Goal: Task Accomplishment & Management: Manage account settings

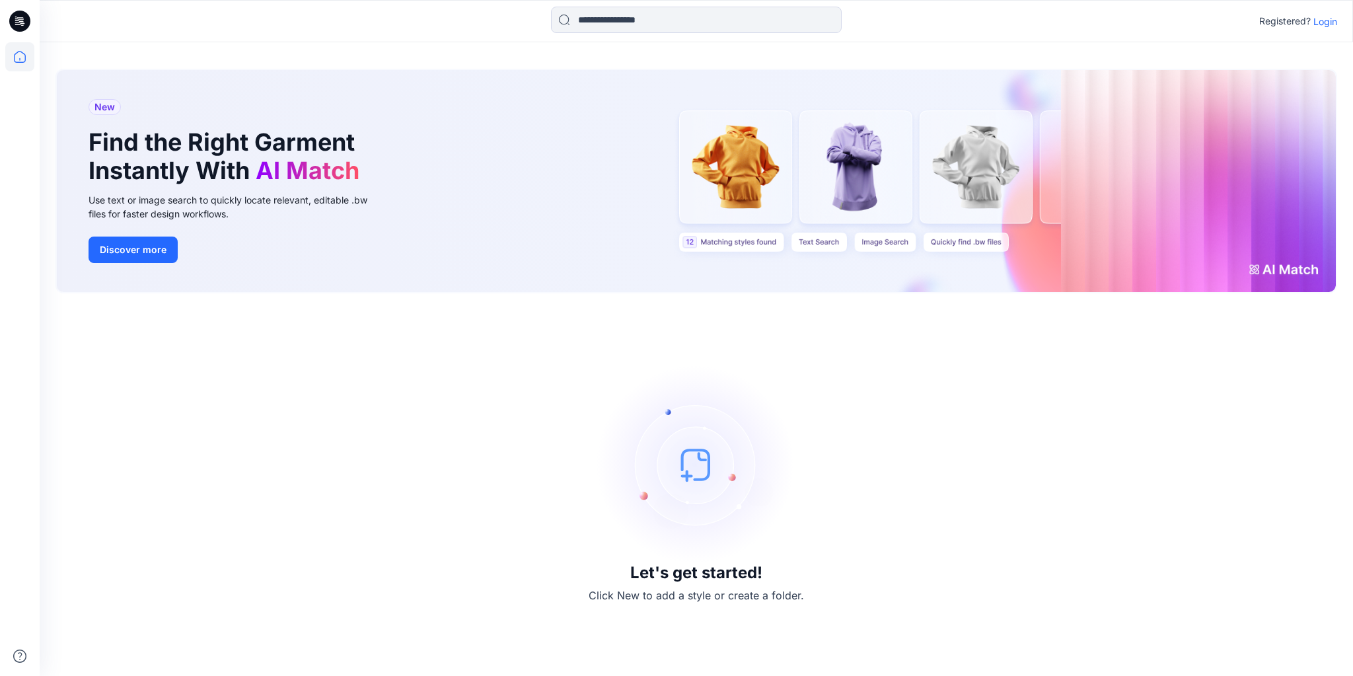
click at [1339, 18] on div "Registered? Login" at bounding box center [696, 21] width 1313 height 29
click at [1333, 17] on p "Login" at bounding box center [1326, 22] width 24 height 14
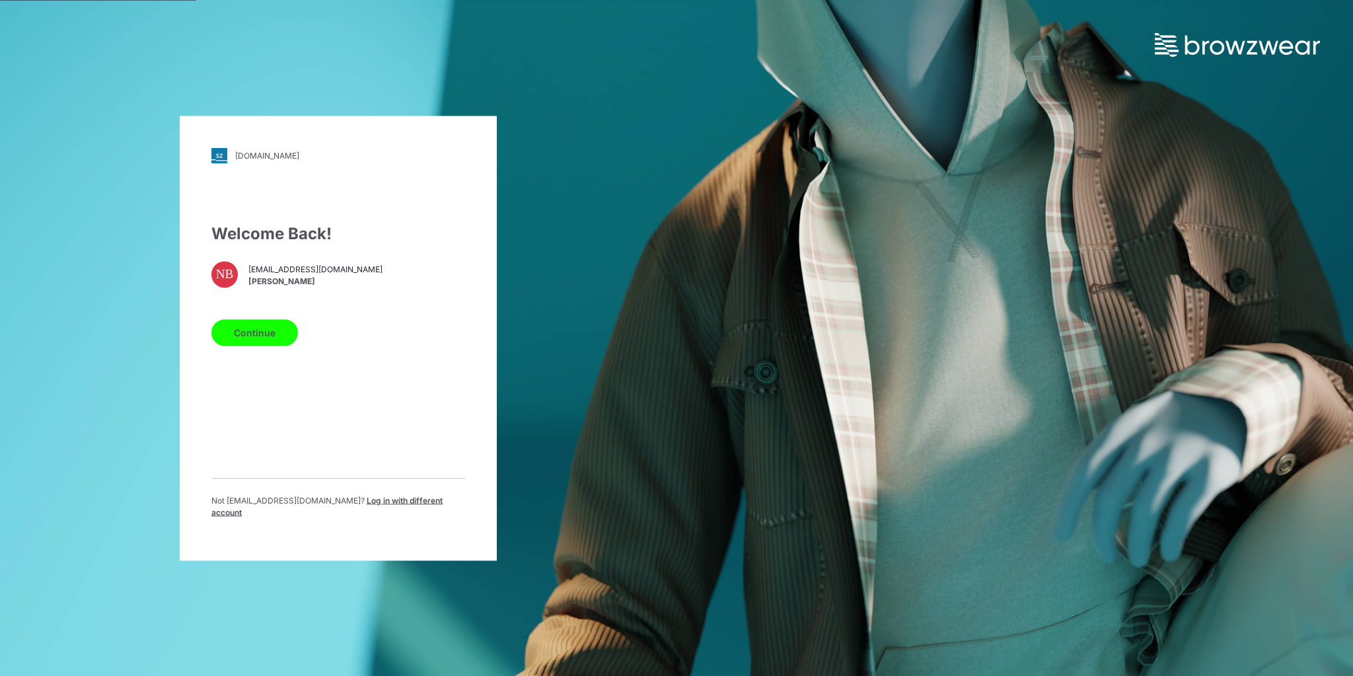
click at [365, 505] on span "Log in with different account" at bounding box center [326, 506] width 231 height 22
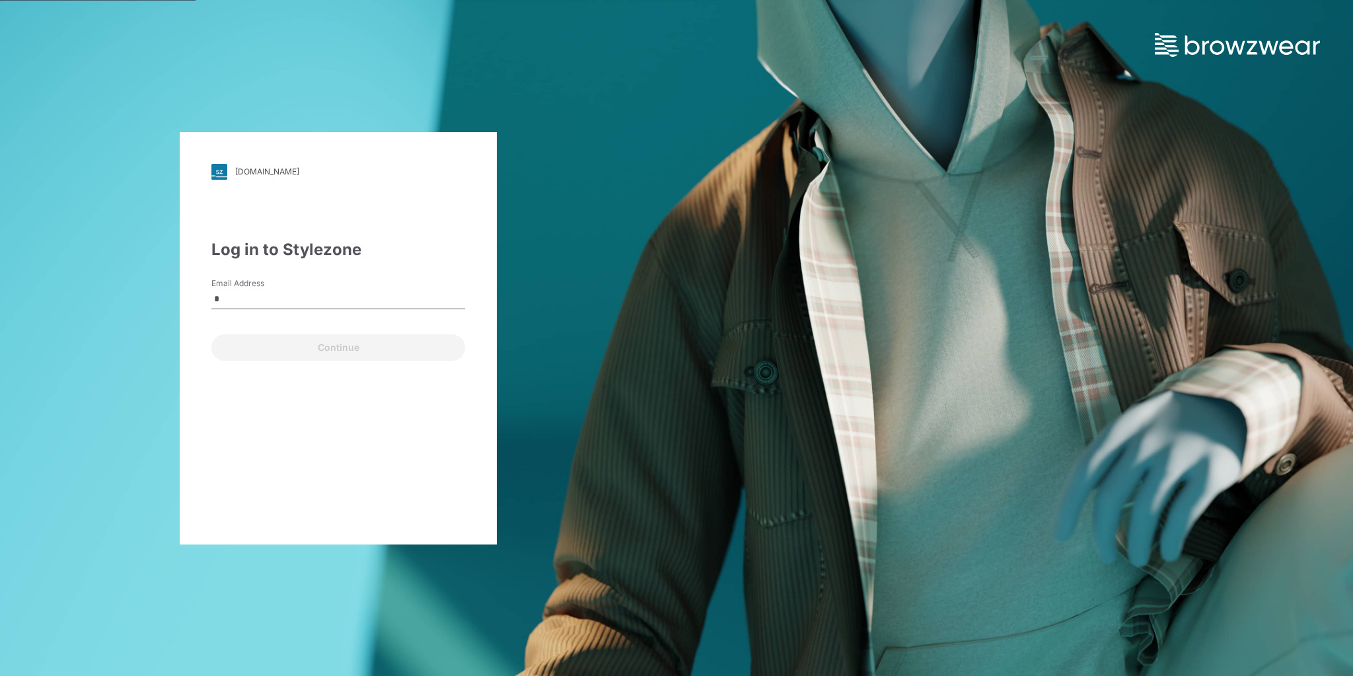
type input "**********"
click at [331, 351] on button "Continue" at bounding box center [338, 347] width 254 height 26
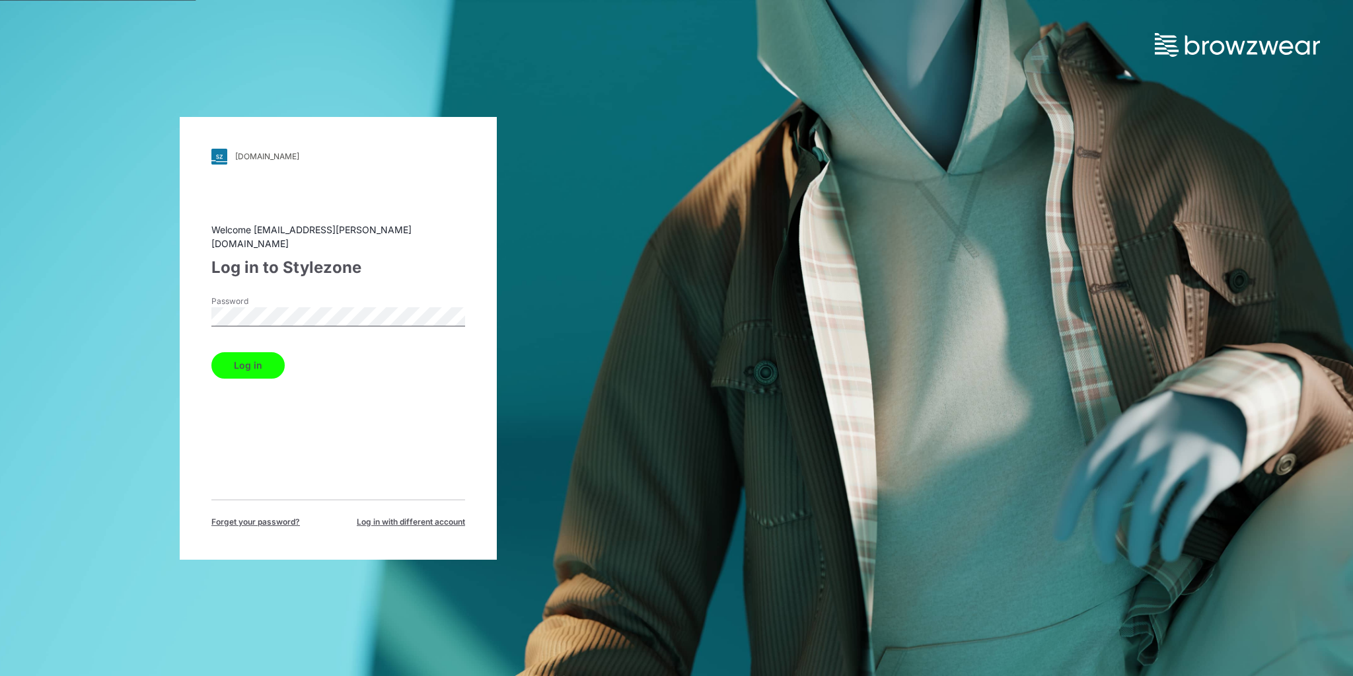
click at [229, 365] on button "Log in" at bounding box center [247, 365] width 73 height 26
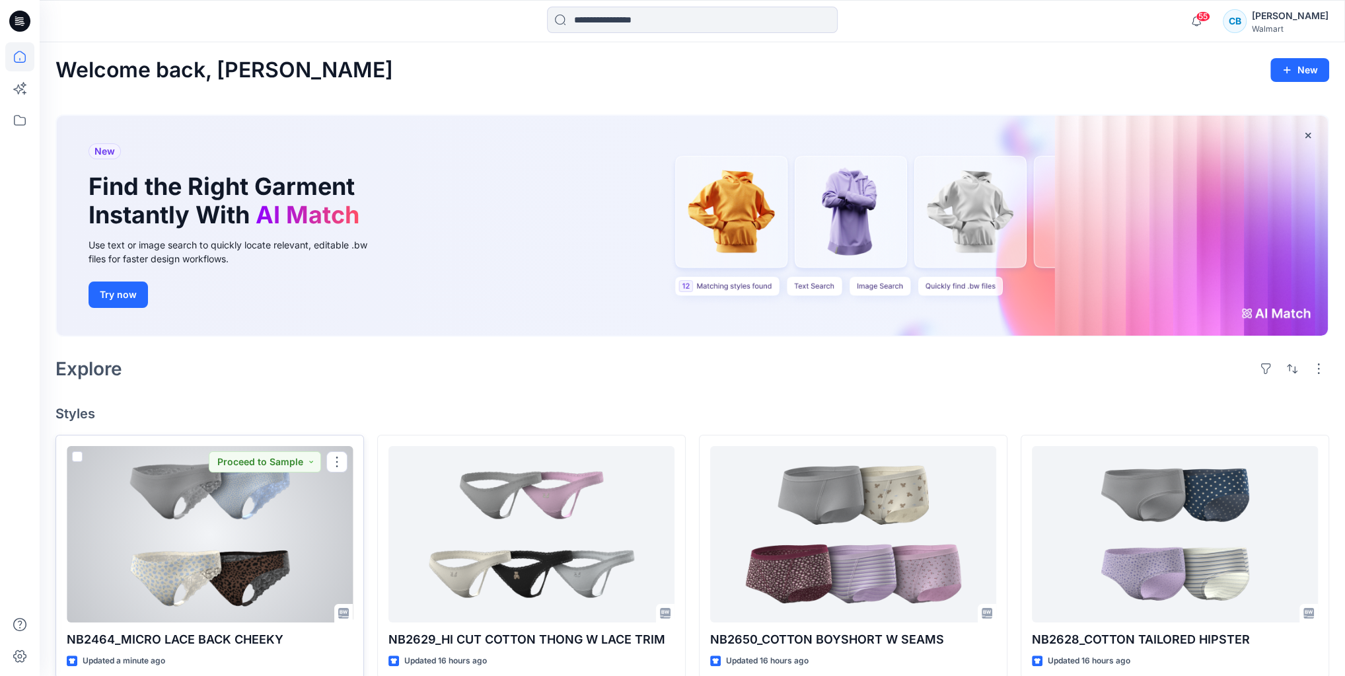
click at [314, 508] on div at bounding box center [210, 534] width 286 height 176
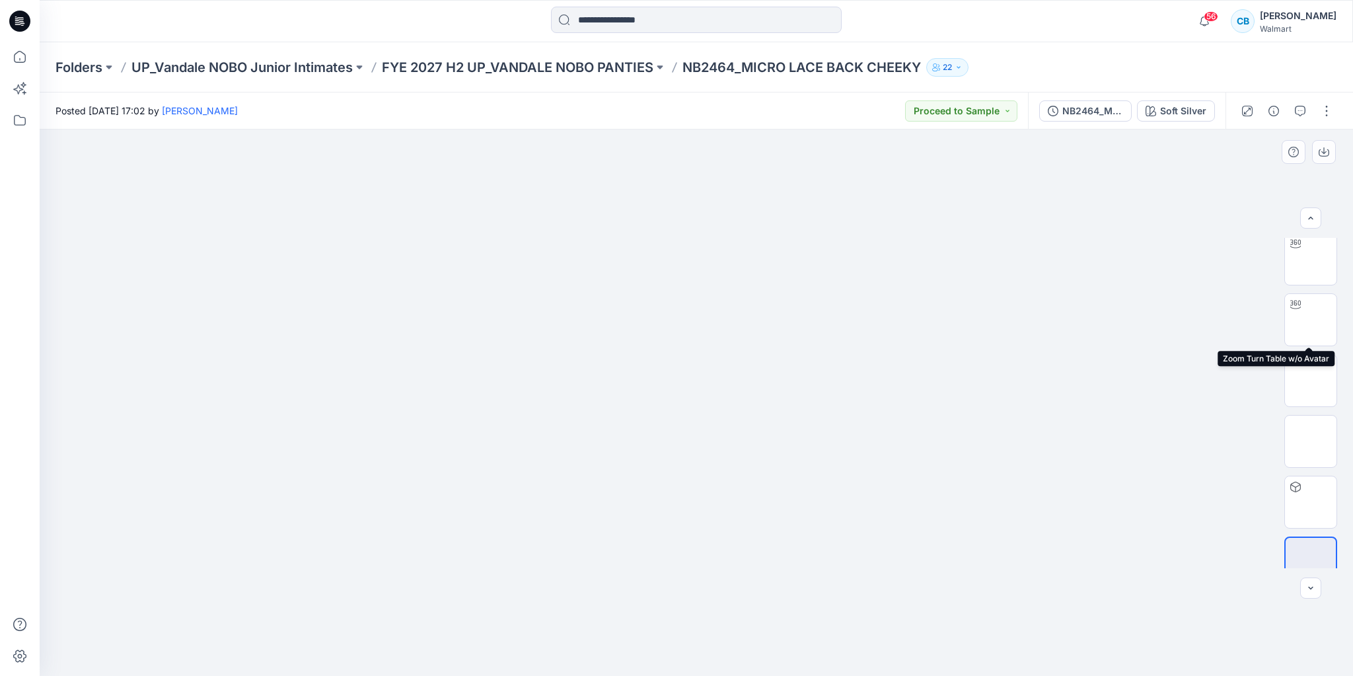
scroll to position [87, 0]
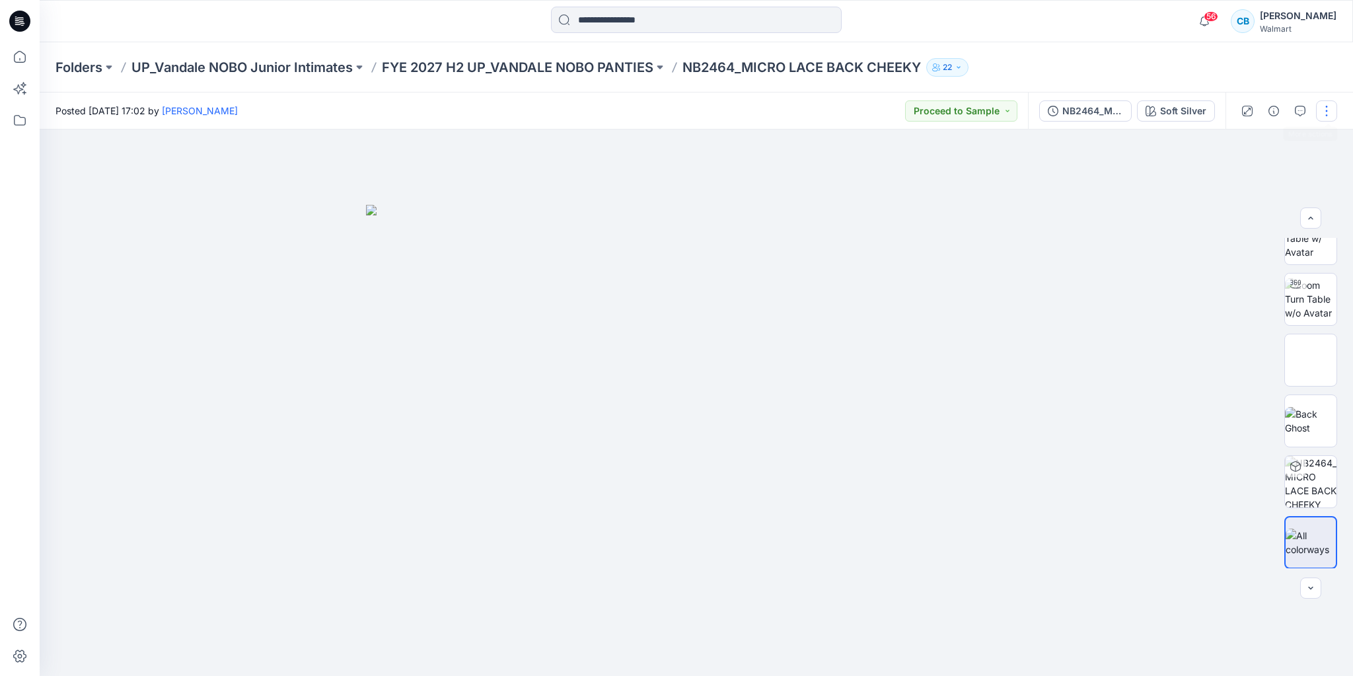
click at [1317, 110] on button "button" at bounding box center [1326, 110] width 21 height 21
click at [1262, 178] on button "Edit" at bounding box center [1272, 179] width 122 height 24
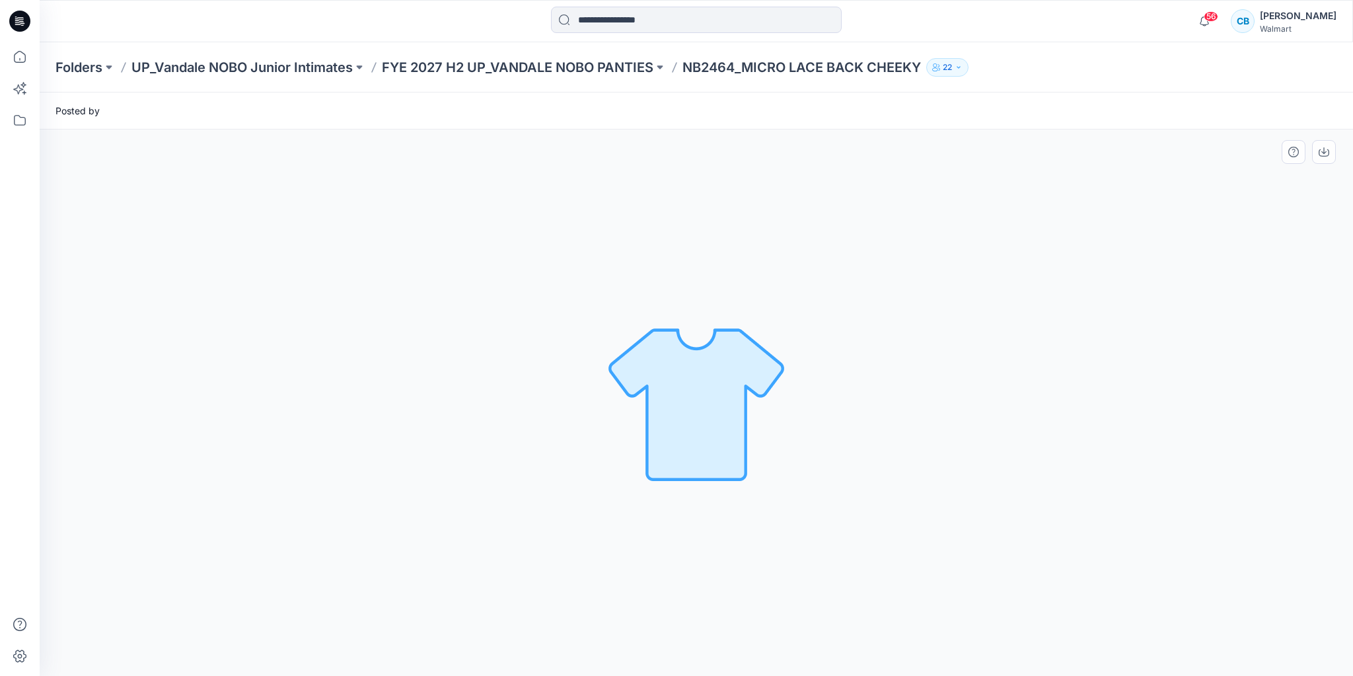
scroll to position [0, 0]
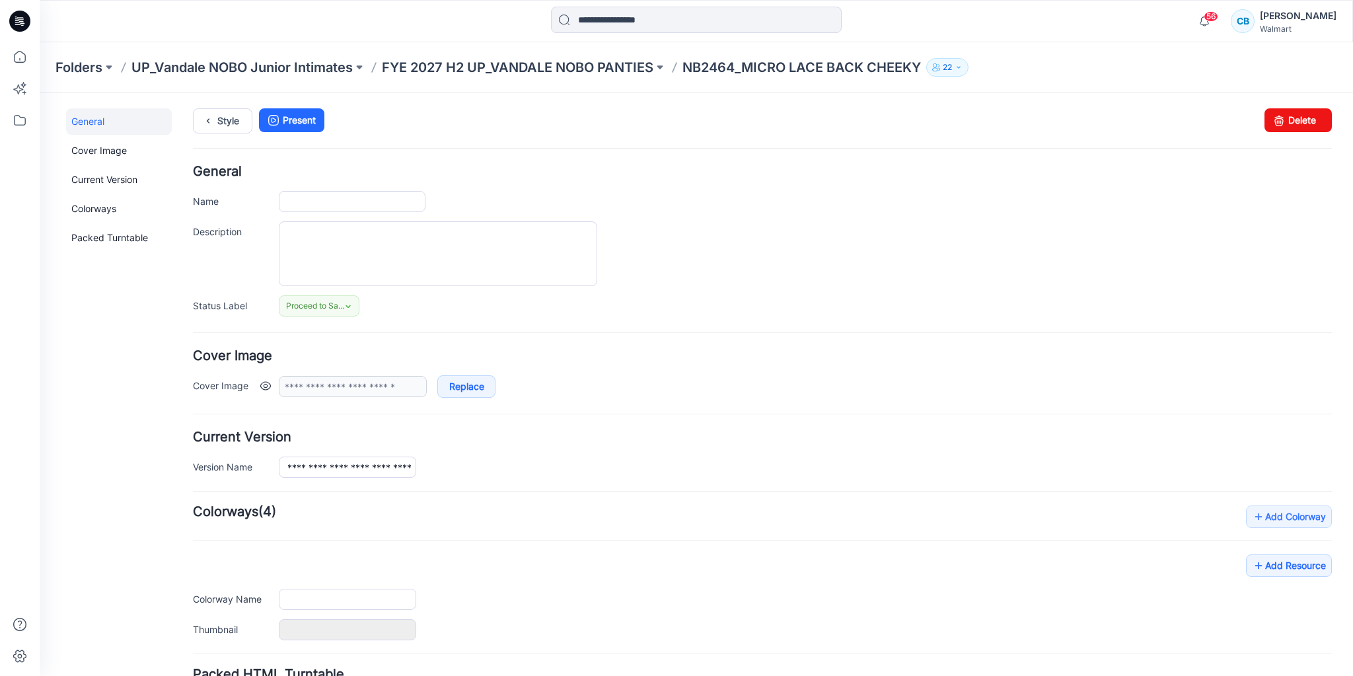
type input "**********"
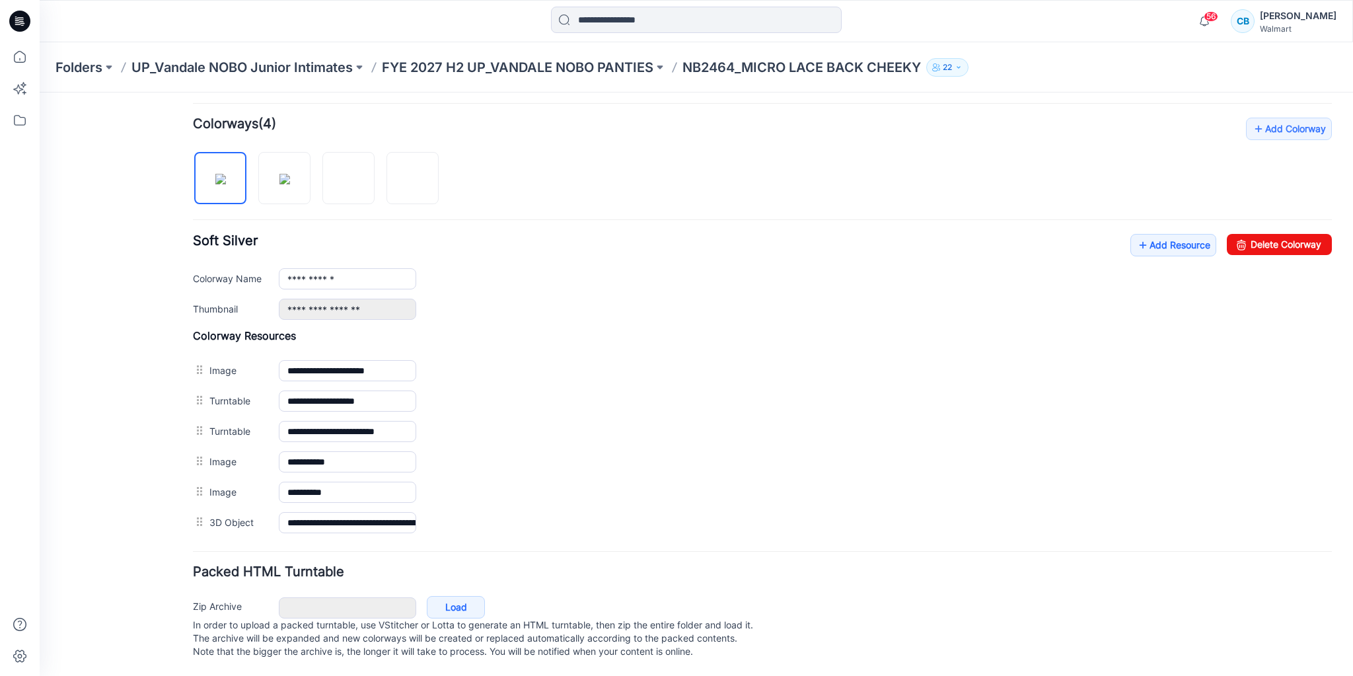
scroll to position [391, 0]
click at [1146, 241] on link "Add Resource" at bounding box center [1174, 245] width 86 height 22
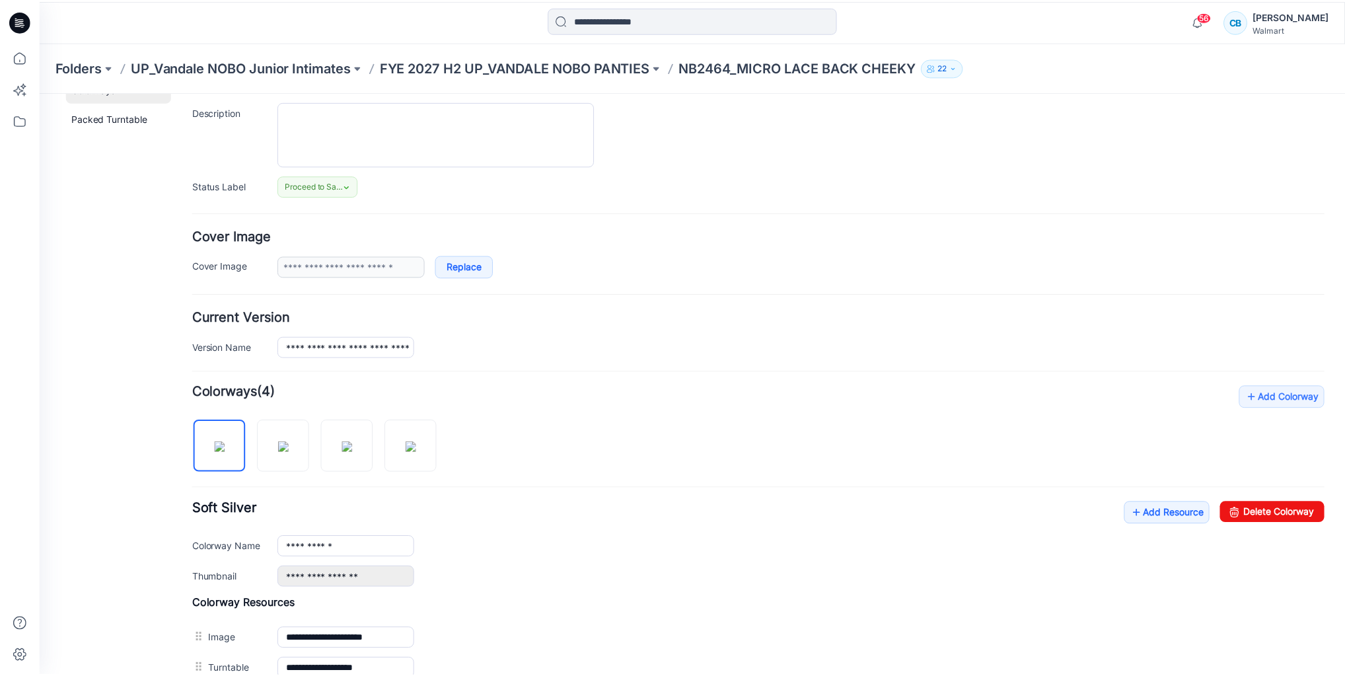
scroll to position [50, 0]
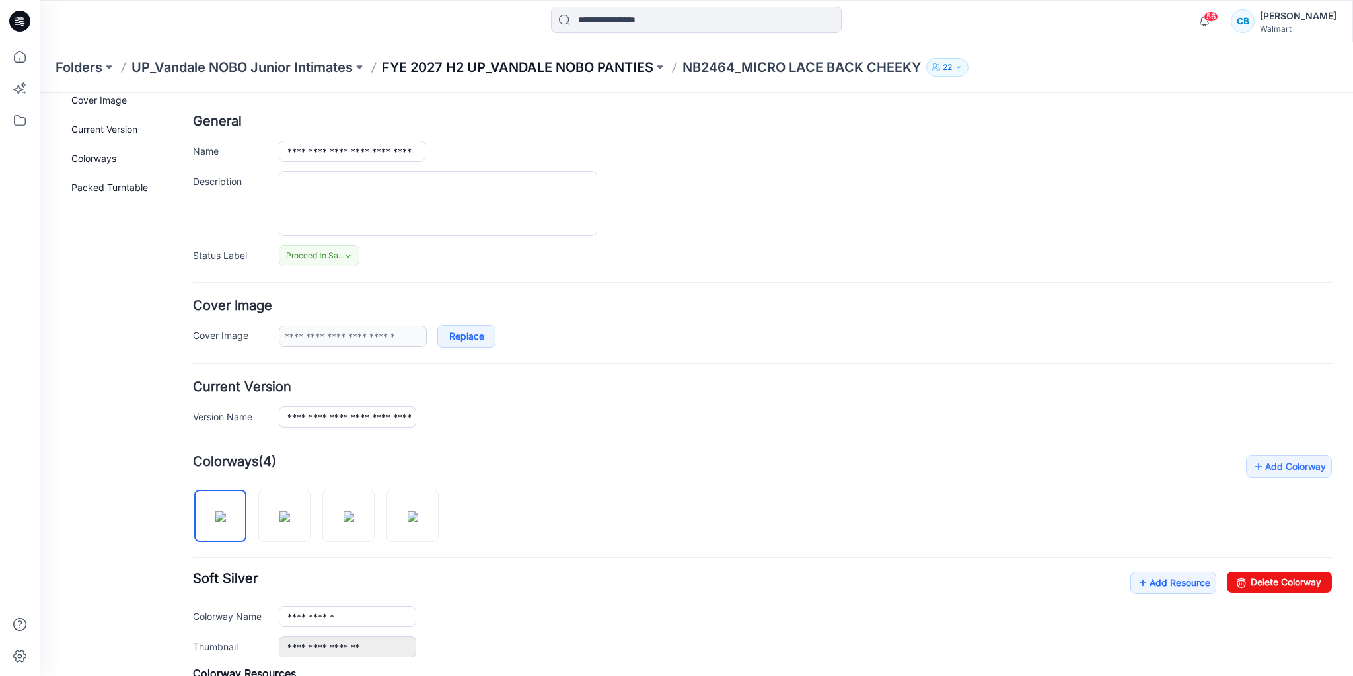
click at [522, 67] on p "FYE 2027 H2 UP_VANDALE NOBO PANTIES" at bounding box center [518, 67] width 272 height 19
